Goal: Information Seeking & Learning: Understand process/instructions

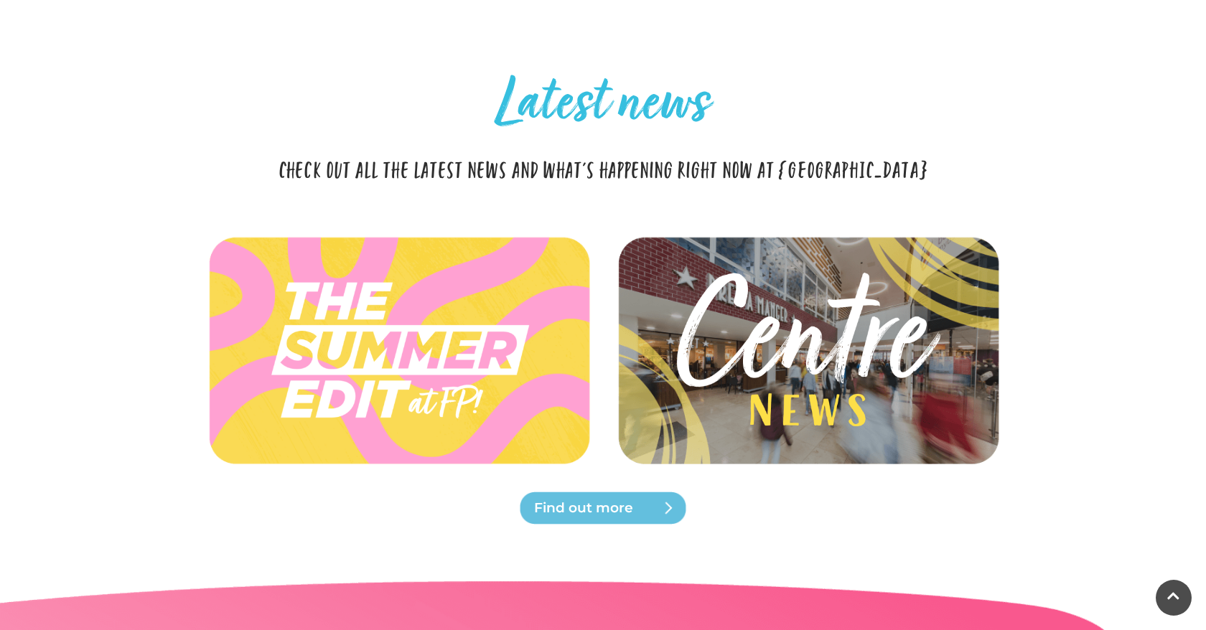
scroll to position [3755, 0]
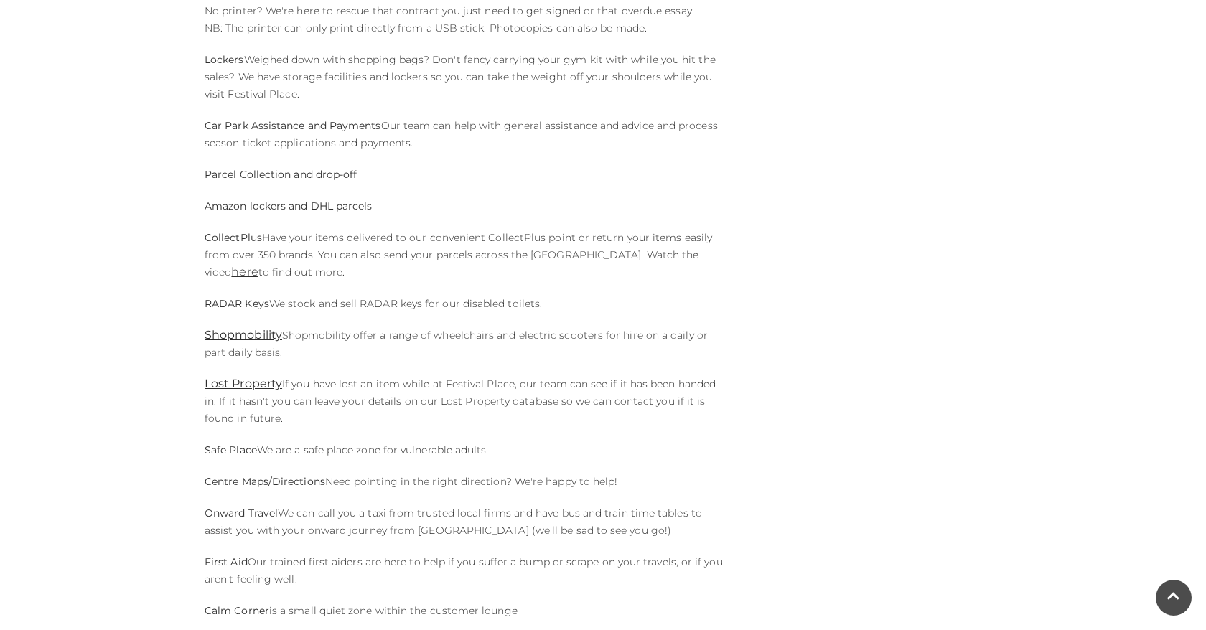
scroll to position [771, 0]
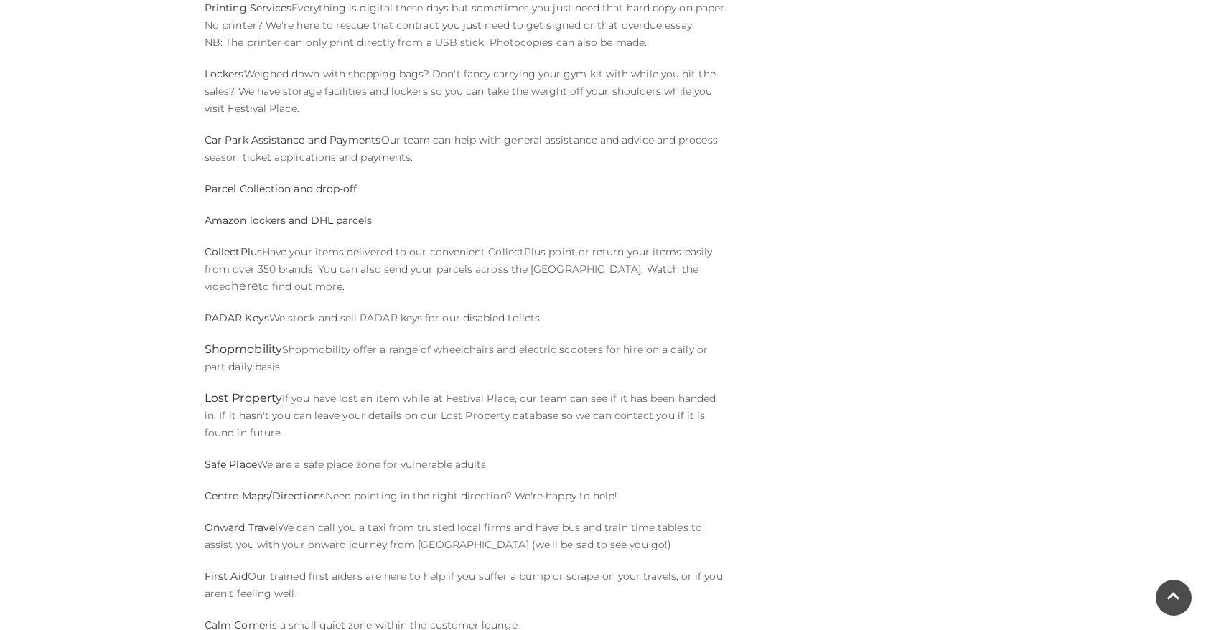
click at [258, 279] on link "here" at bounding box center [244, 286] width 27 height 14
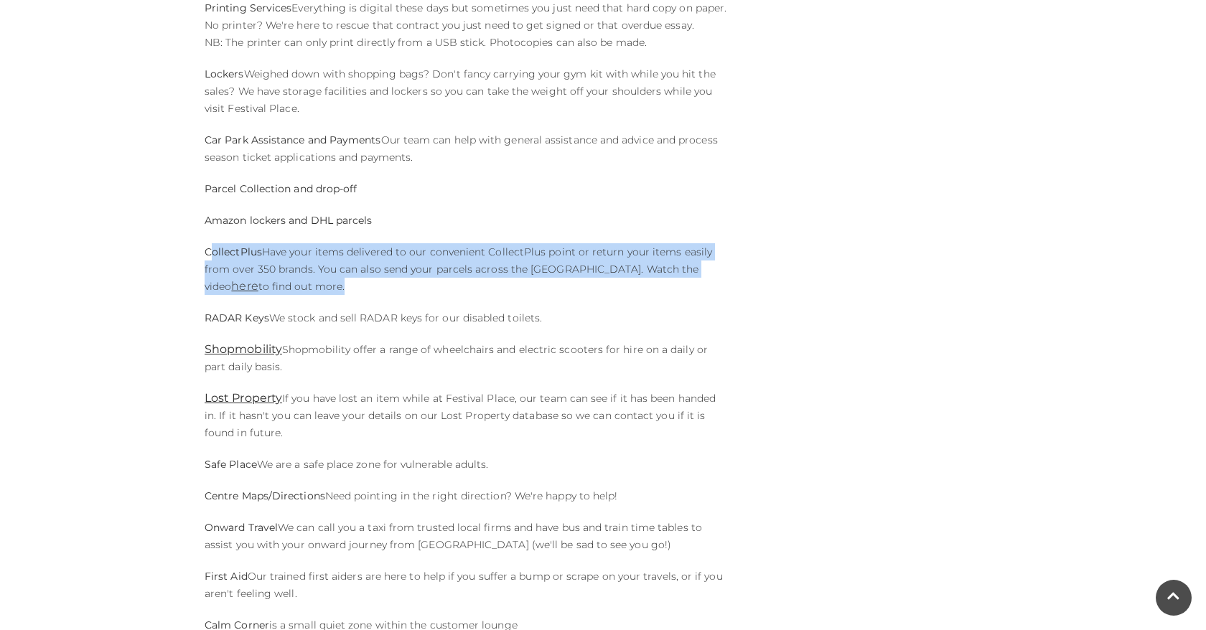
drag, startPoint x: 208, startPoint y: 254, endPoint x: 301, endPoint y: 297, distance: 102.1
click at [301, 298] on div "Ever wish ticking off your to-do list was a bit more breezy? Head to our Custom…" at bounding box center [466, 150] width 545 height 995
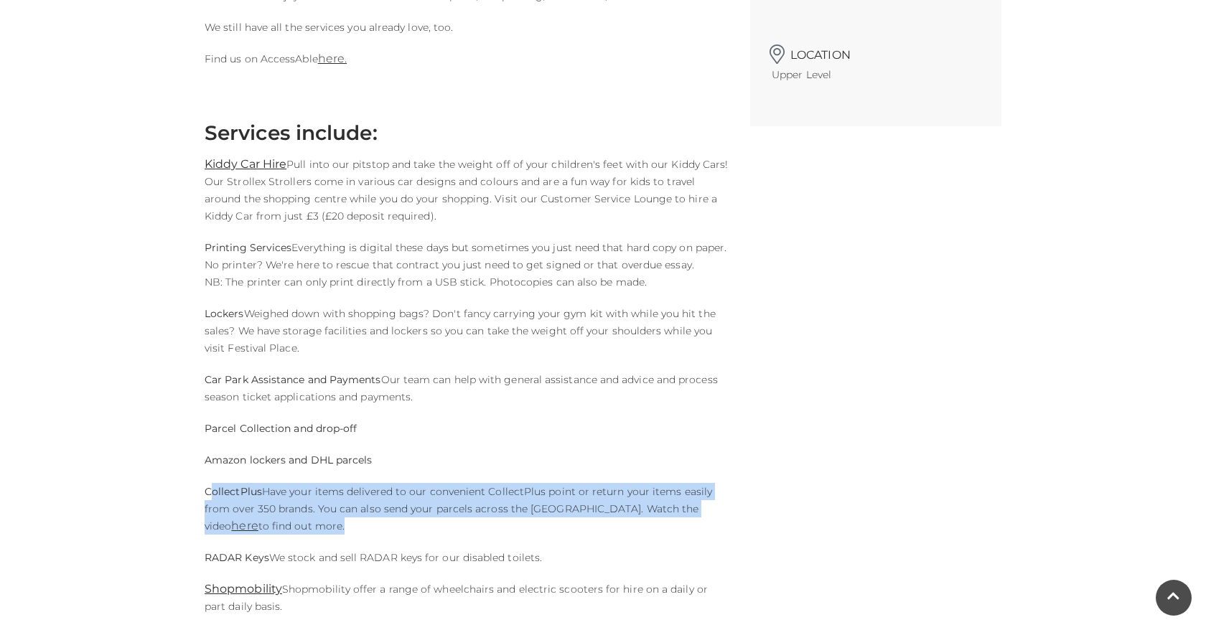
scroll to position [535, 0]
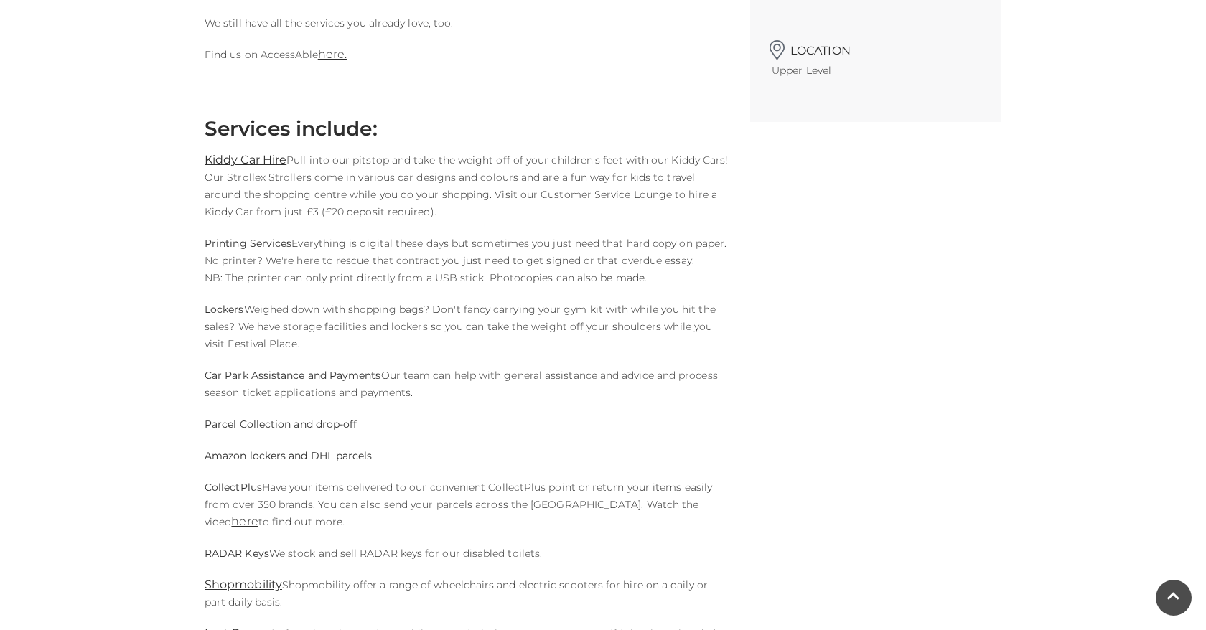
click at [413, 407] on div "Ever wish ticking off your to-do list was a bit more breezy? Head to our Custom…" at bounding box center [466, 385] width 545 height 995
